Goal: Information Seeking & Learning: Learn about a topic

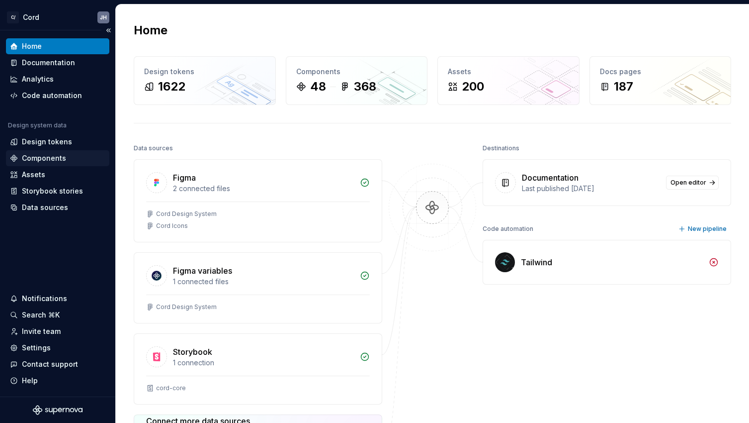
click at [38, 161] on div "Components" at bounding box center [44, 158] width 44 height 10
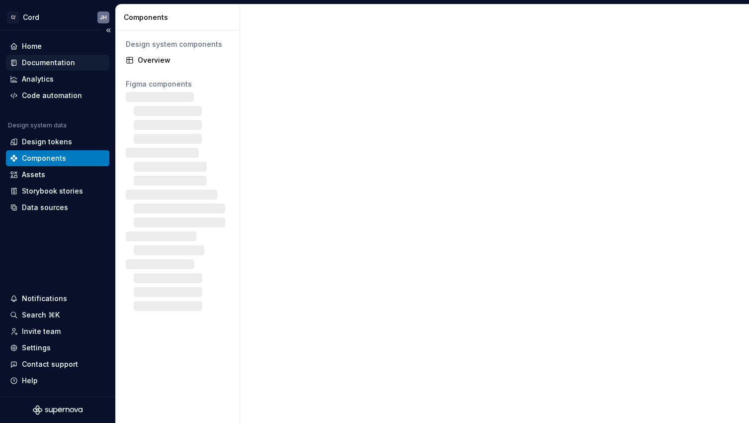
click at [85, 65] on div "Documentation" at bounding box center [57, 63] width 95 height 10
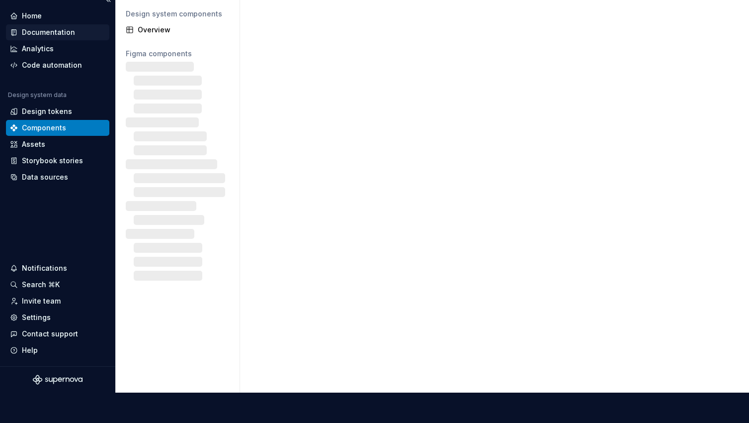
scroll to position [418, 0]
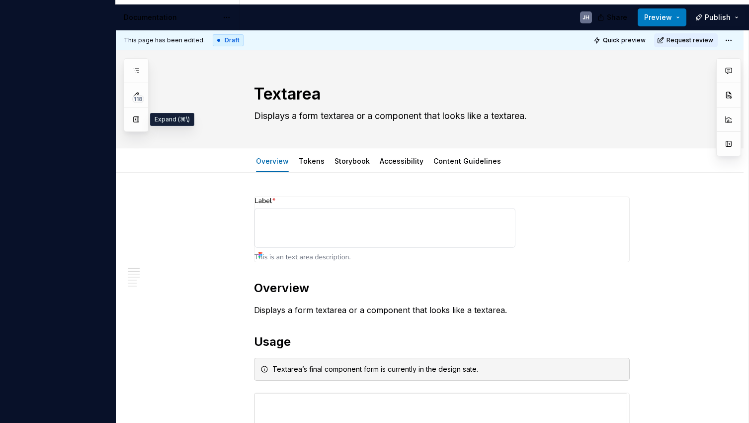
type textarea "*"
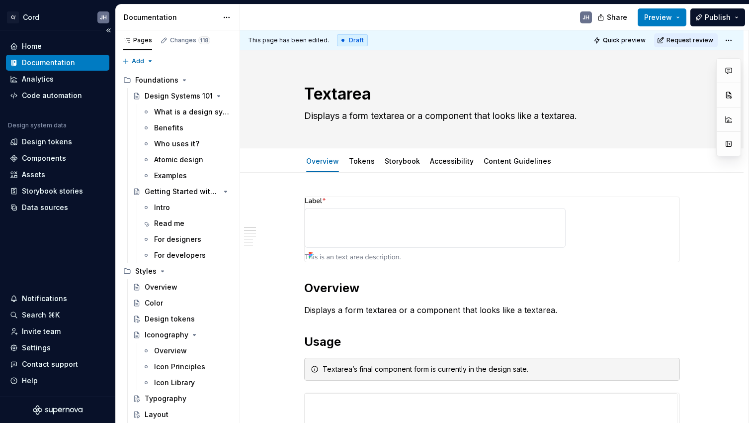
type textarea "*"
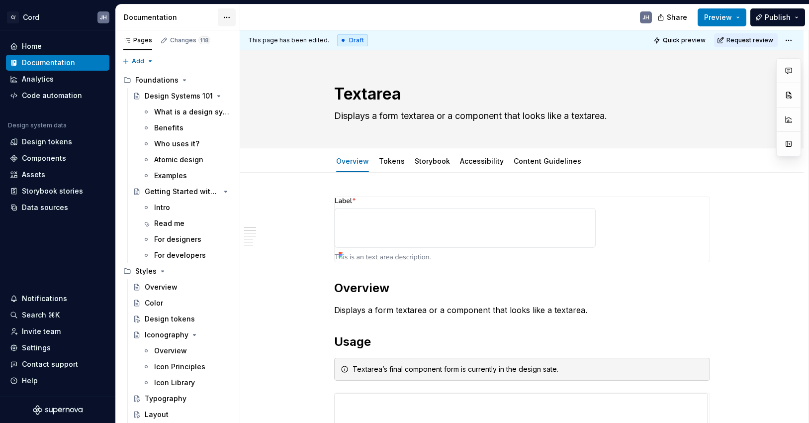
click at [228, 19] on html "C/ Cord JH Home Documentation Analytics Code automation Design system data Desi…" at bounding box center [404, 211] width 809 height 423
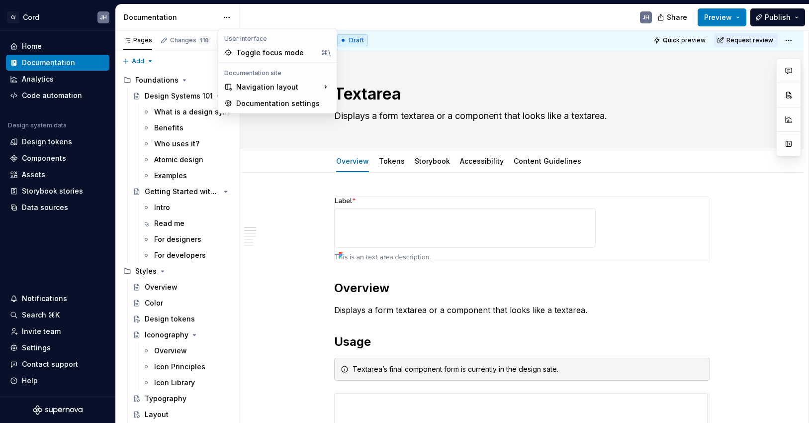
click at [194, 19] on html "C/ Cord JH Home Documentation Analytics Code automation Design system data Desi…" at bounding box center [404, 211] width 809 height 423
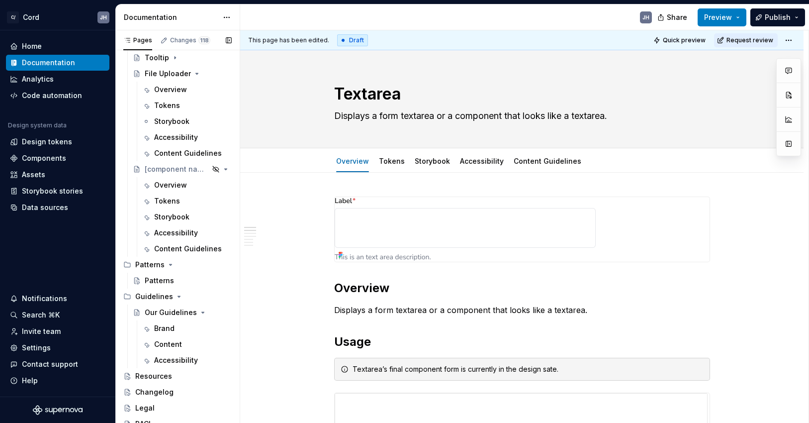
scroll to position [2559, 0]
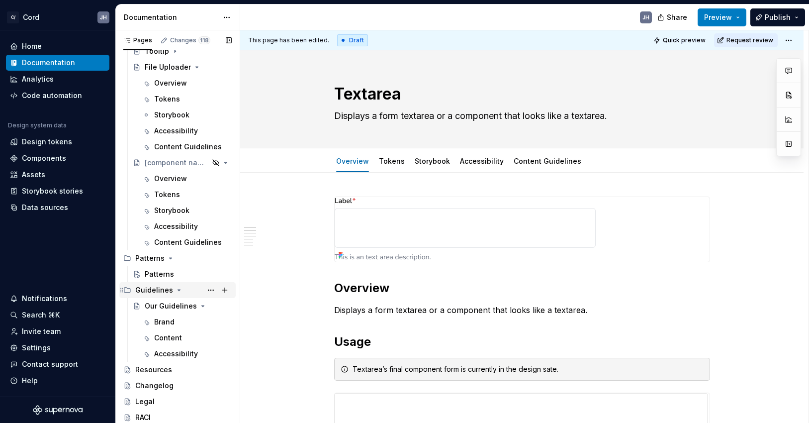
click at [163, 290] on div "Guidelines" at bounding box center [154, 290] width 38 height 10
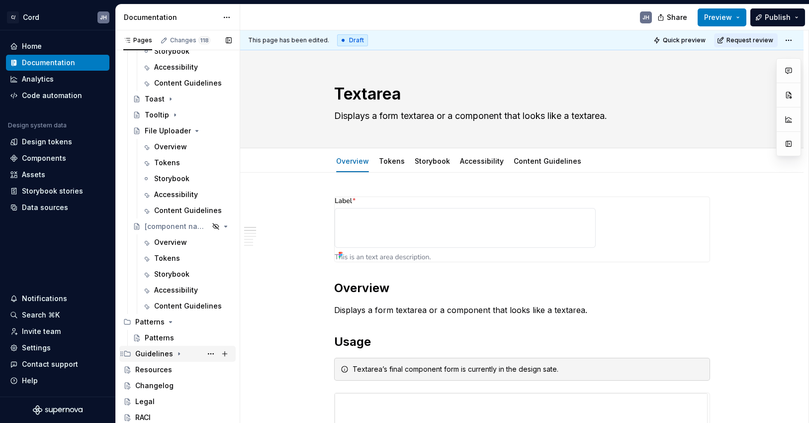
scroll to position [2495, 0]
click at [145, 354] on div "Guidelines" at bounding box center [154, 354] width 38 height 10
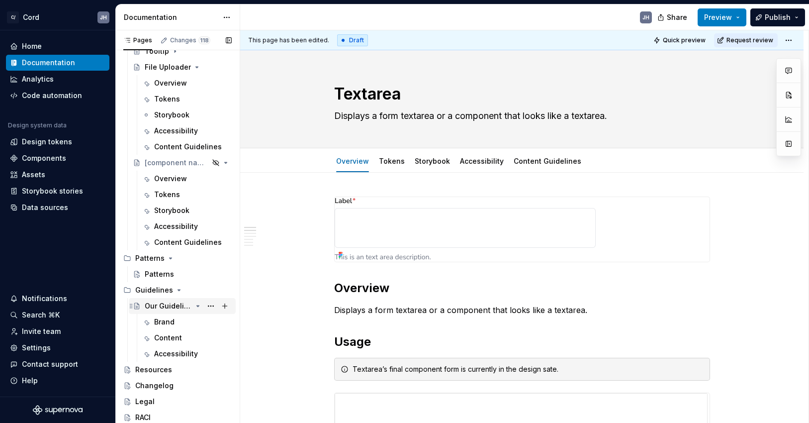
click at [155, 309] on div "Our Guidelines" at bounding box center [168, 306] width 47 height 10
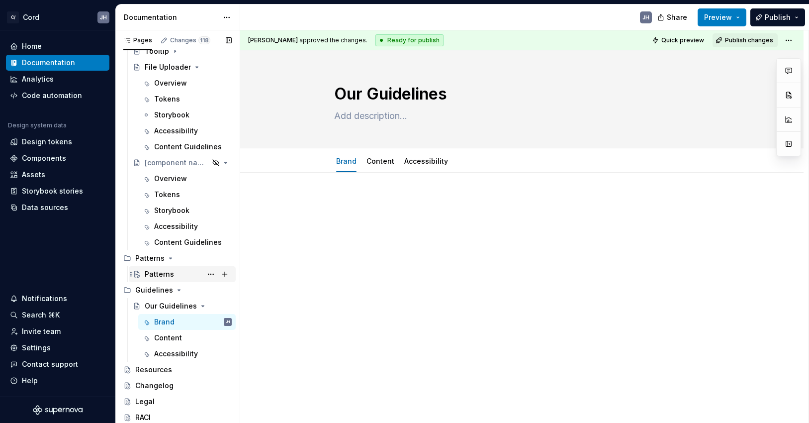
click at [162, 272] on div "Patterns" at bounding box center [159, 274] width 29 height 10
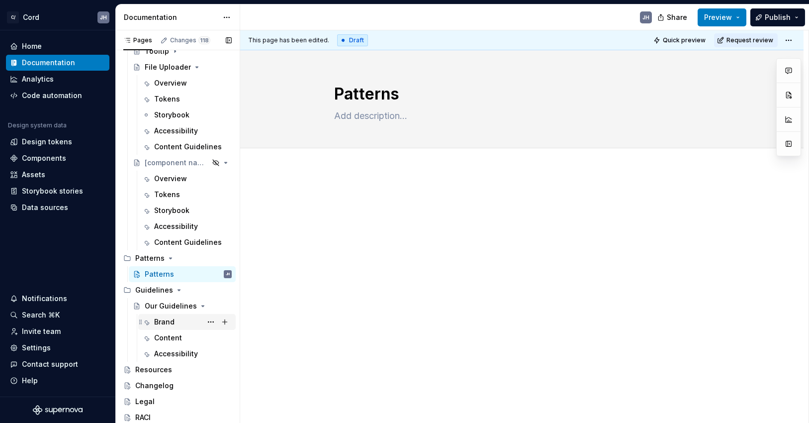
click at [167, 323] on div "Brand" at bounding box center [164, 322] width 20 height 10
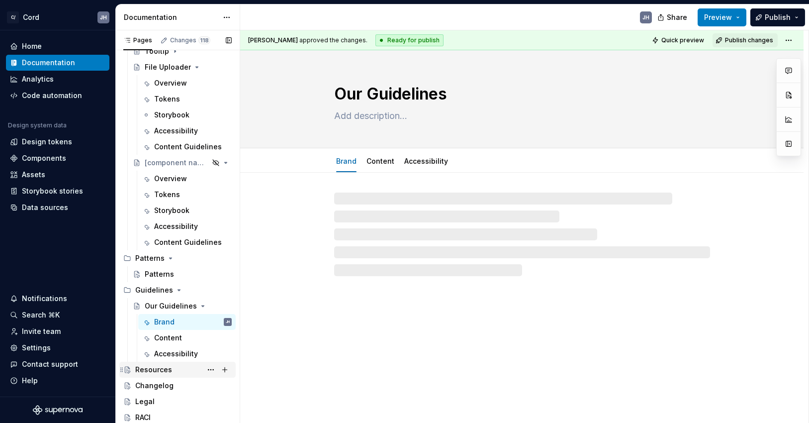
click at [148, 367] on div "Resources" at bounding box center [153, 369] width 37 height 10
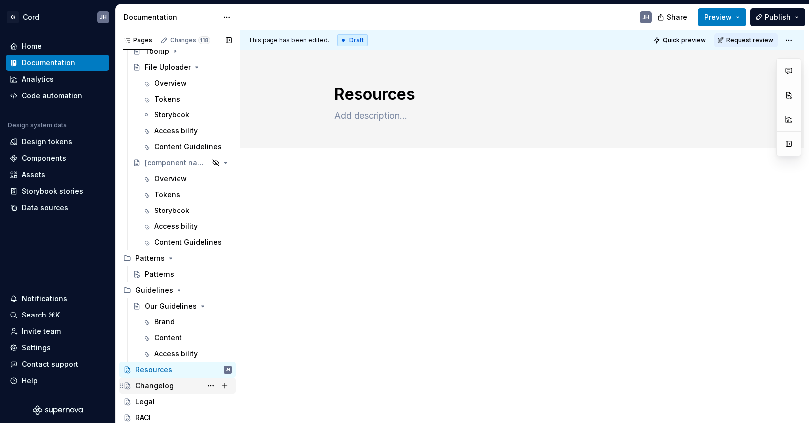
click at [136, 387] on div "Changelog" at bounding box center [154, 385] width 38 height 10
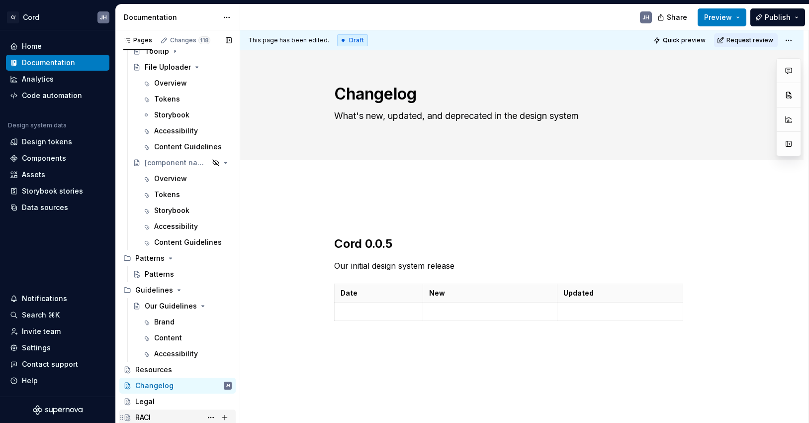
click at [156, 413] on div "RACI" at bounding box center [183, 417] width 96 height 14
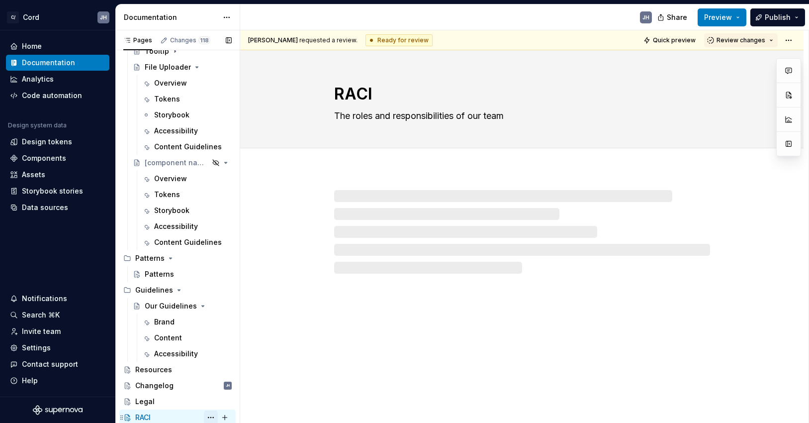
click at [212, 412] on button "Page tree" at bounding box center [211, 417] width 14 height 14
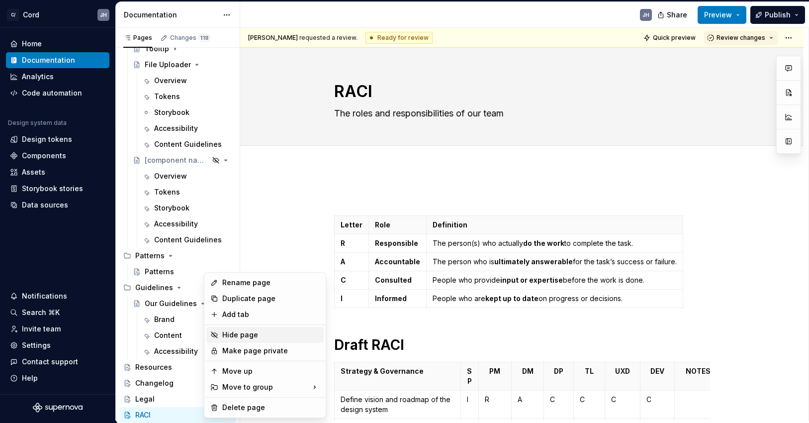
click at [234, 336] on div "Hide page" at bounding box center [270, 335] width 97 height 10
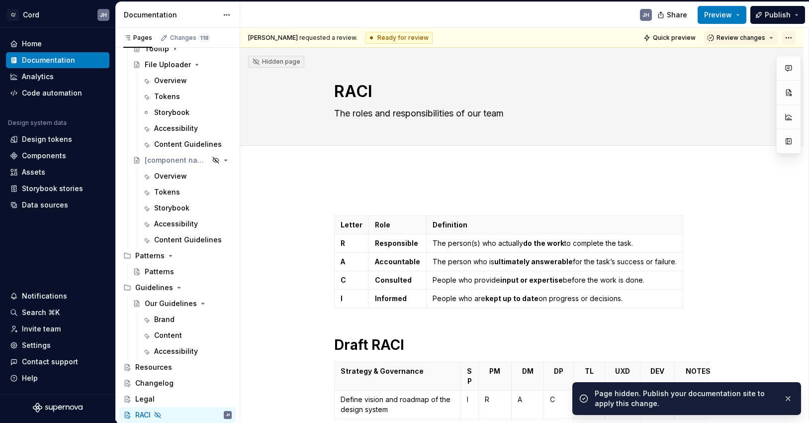
click at [749, 37] on html "C/ Cord JH Home Documentation Analytics Code automation Design system data Desi…" at bounding box center [404, 211] width 809 height 423
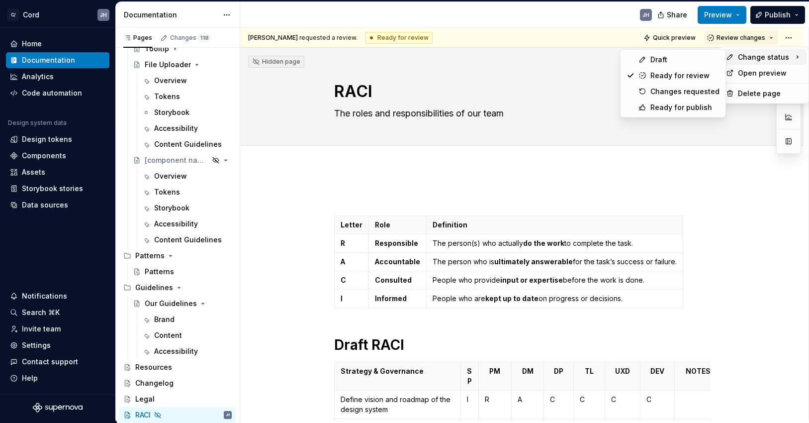
click at [613, 164] on html "C/ Cord JH Home Documentation Analytics Code automation Design system data Desi…" at bounding box center [404, 211] width 809 height 423
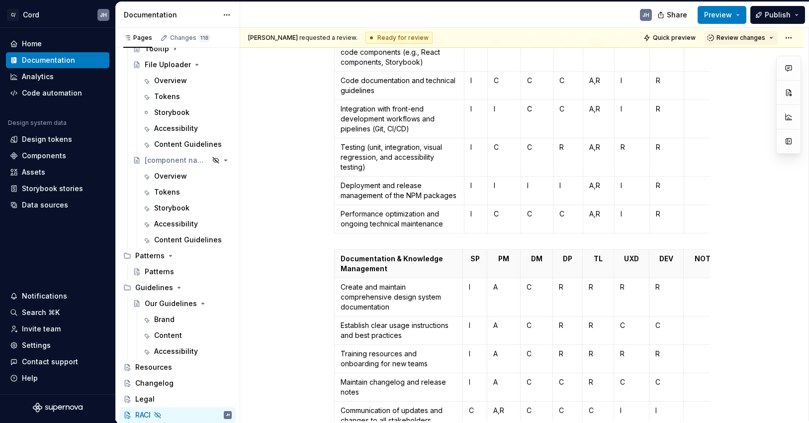
scroll to position [1464, 0]
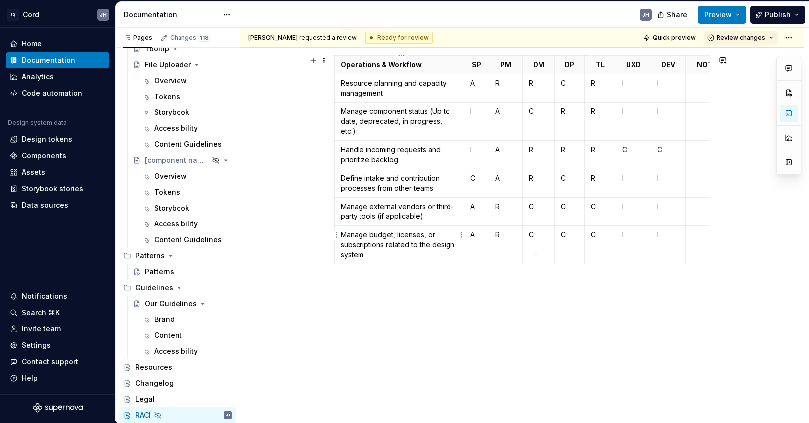
click at [414, 250] on td "Manage budget, licenses, or subscriptions related to the design system" at bounding box center [399, 245] width 130 height 38
click at [50, 152] on div "Components" at bounding box center [44, 156] width 44 height 10
